Goal: Transaction & Acquisition: Purchase product/service

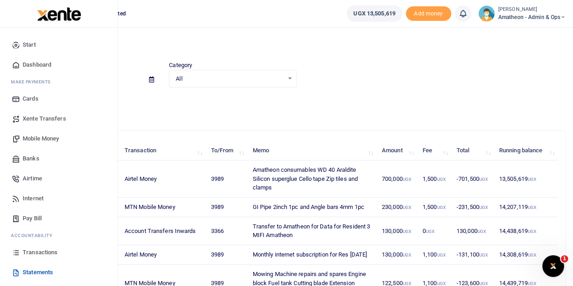
click at [31, 137] on span "Mobile Money" at bounding box center [41, 138] width 36 height 9
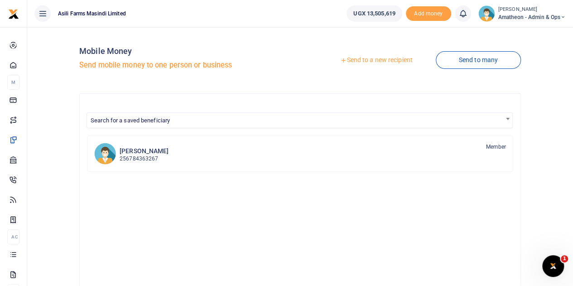
click at [385, 59] on link "Send to a new recipient" at bounding box center [376, 60] width 118 height 16
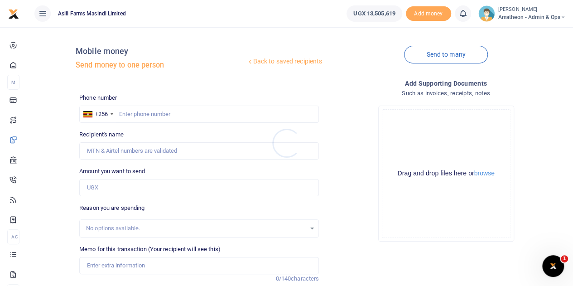
click at [484, 174] on div at bounding box center [286, 143] width 573 height 286
click at [484, 174] on button "browse" at bounding box center [484, 173] width 20 height 7
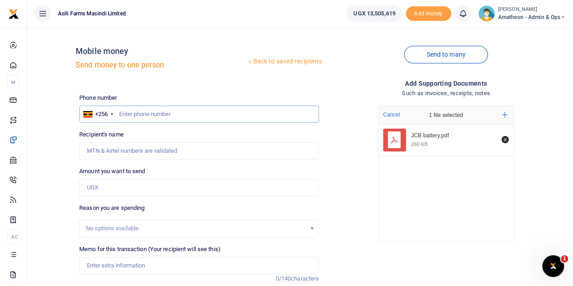
click at [159, 116] on input "text" at bounding box center [199, 114] width 240 height 17
paste input "779402729"
type input "779402729"
type input "Juliet Auma"
type input "779402729"
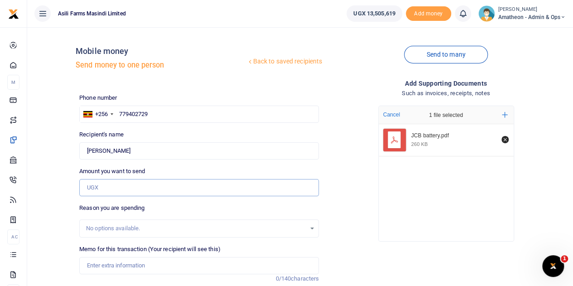
click at [108, 189] on input "Amount you want to send" at bounding box center [199, 187] width 240 height 17
click at [124, 189] on input "Amount you want to send" at bounding box center [199, 187] width 240 height 17
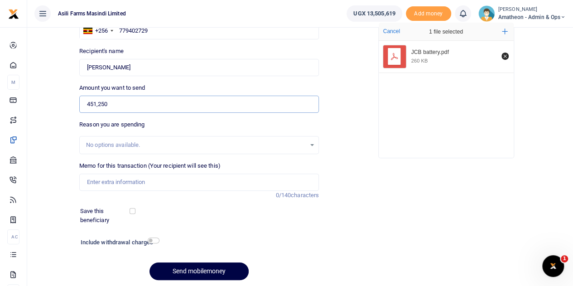
scroll to position [91, 0]
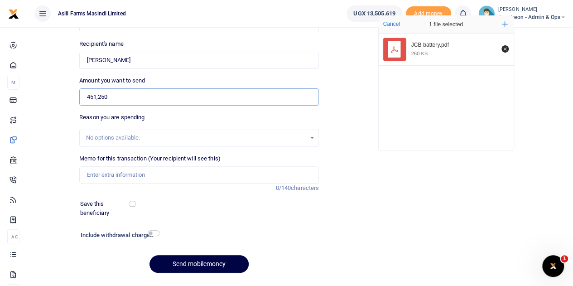
type input "451,250"
click at [108, 177] on input "Memo for this transaction (Your recipient will see this)" at bounding box center [199, 174] width 240 height 17
paste input "100 MF POWERLAST"
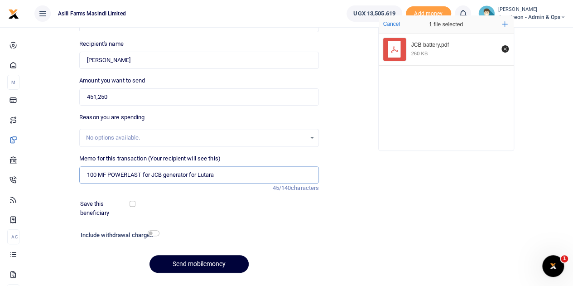
type input "100 MF POWERLAST for JCB generator for Lutara"
click at [185, 260] on button "Send mobilemoney" at bounding box center [199, 264] width 99 height 18
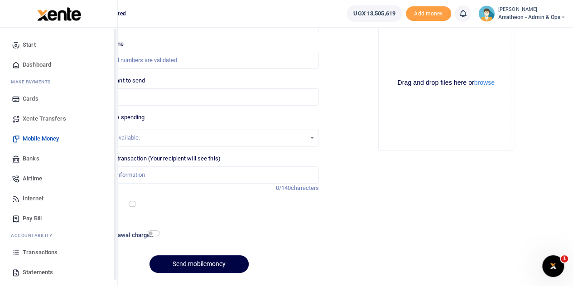
click at [32, 251] on span "Transactions" at bounding box center [40, 252] width 35 height 9
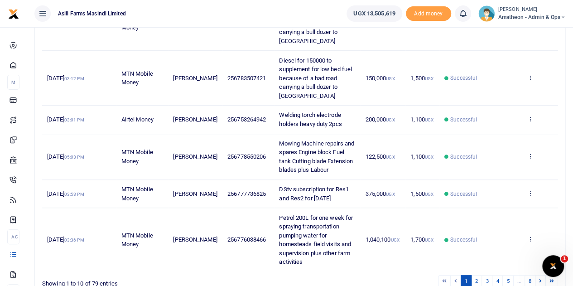
scroll to position [367, 0]
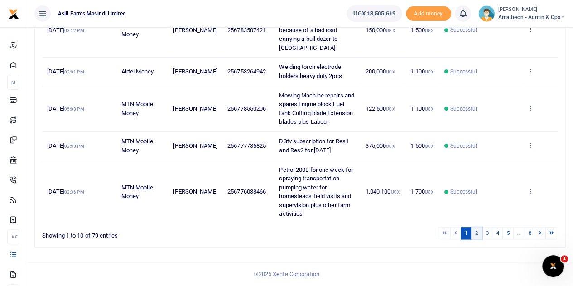
click at [478, 234] on link "2" at bounding box center [476, 233] width 11 height 12
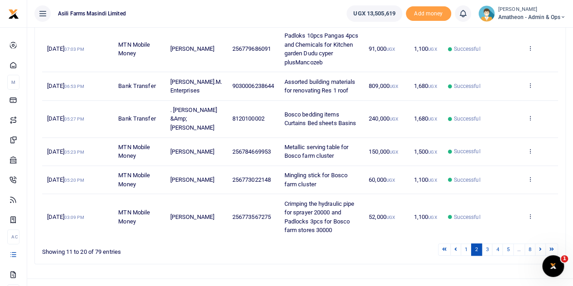
scroll to position [358, 0]
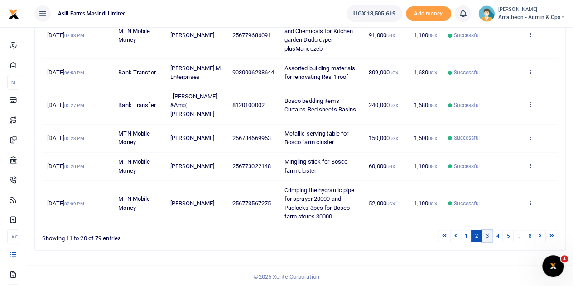
click at [487, 234] on link "3" at bounding box center [487, 236] width 11 height 12
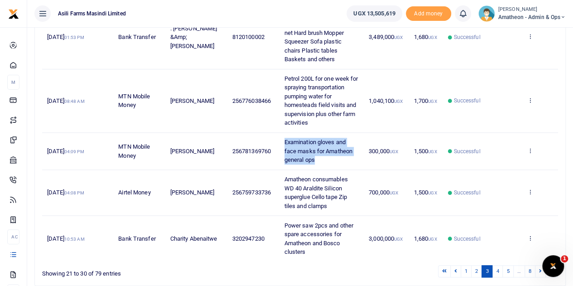
drag, startPoint x: 276, startPoint y: 140, endPoint x: 345, endPoint y: 156, distance: 70.8
click at [345, 156] on td "Examination gloves and face masks for Amatheon general ops" at bounding box center [321, 151] width 84 height 37
copy span "Examination gloves and face masks for Amatheon general ops"
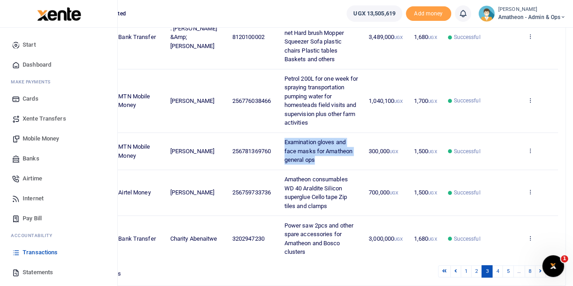
click at [37, 136] on span "Mobile Money" at bounding box center [41, 138] width 36 height 9
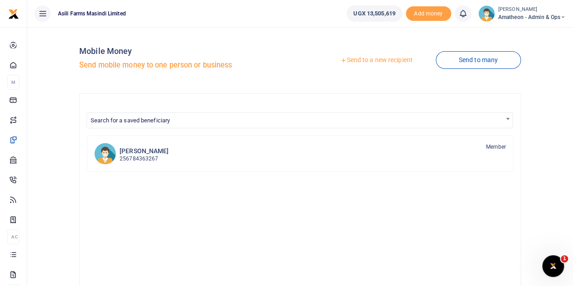
click at [367, 60] on link "Send to a new recipient" at bounding box center [376, 60] width 118 height 16
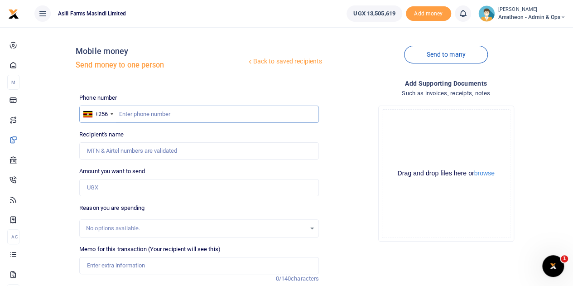
click at [142, 115] on input "text" at bounding box center [199, 114] width 240 height 17
type input "781369760"
type input "Gloria Ngonzi"
type input "781369760"
click at [102, 189] on input "Amount you want to send" at bounding box center [199, 187] width 240 height 17
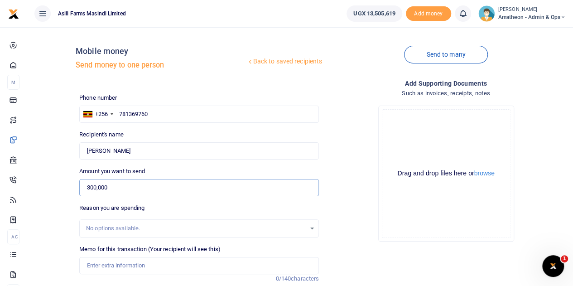
type input "300,000"
click at [112, 266] on input "Memo for this transaction (Your recipient will see this)" at bounding box center [199, 265] width 240 height 17
paste input "Examination gloves and face masks for Amatheon general ops"
type input "Examination gloves and face masks for Amatheon general ops"
click at [486, 174] on button "browse" at bounding box center [484, 173] width 20 height 7
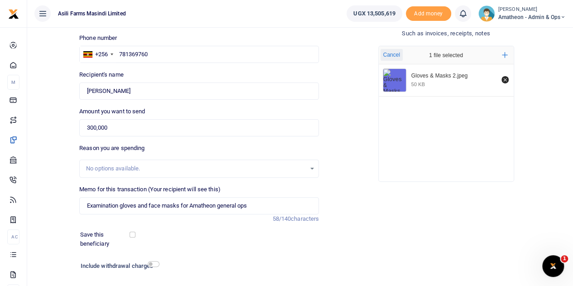
scroll to position [114, 0]
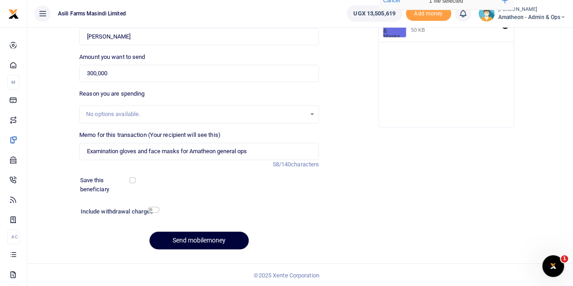
click at [189, 239] on button "Send mobilemoney" at bounding box center [199, 241] width 99 height 18
